Goal: Communication & Community: Answer question/provide support

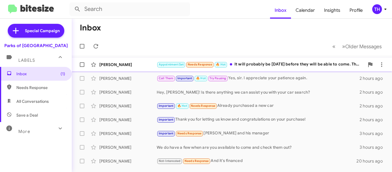
click at [152, 66] on div "[PERSON_NAME]" at bounding box center [127, 65] width 57 height 6
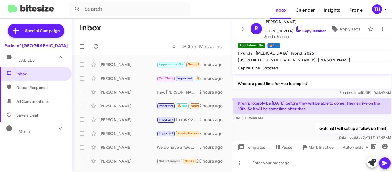
scroll to position [154, 0]
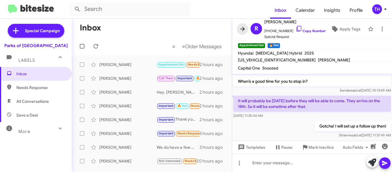
click at [245, 28] on icon at bounding box center [242, 29] width 7 height 7
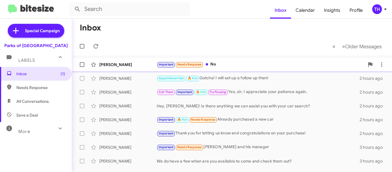
click at [243, 61] on div "Important Needs Response No" at bounding box center [261, 64] width 208 height 7
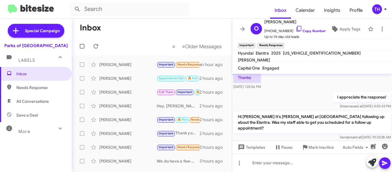
scroll to position [346, 0]
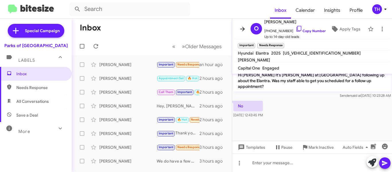
click at [240, 28] on icon at bounding box center [242, 29] width 7 height 7
